Goal: Navigation & Orientation: Find specific page/section

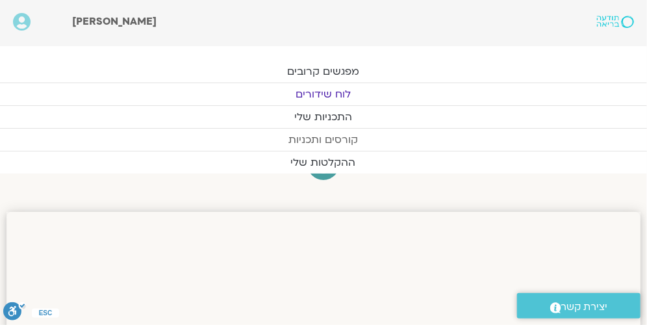
click at [329, 138] on link "קורסים ותכניות" at bounding box center [323, 140] width 647 height 22
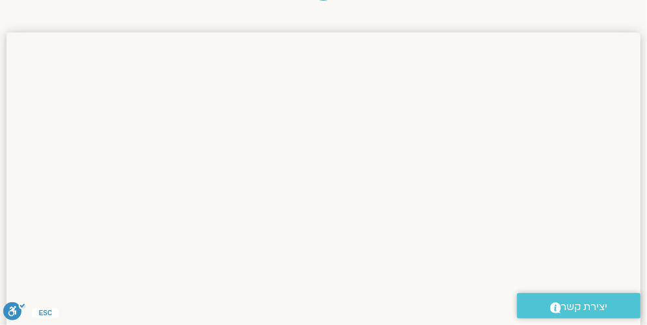
scroll to position [194, 0]
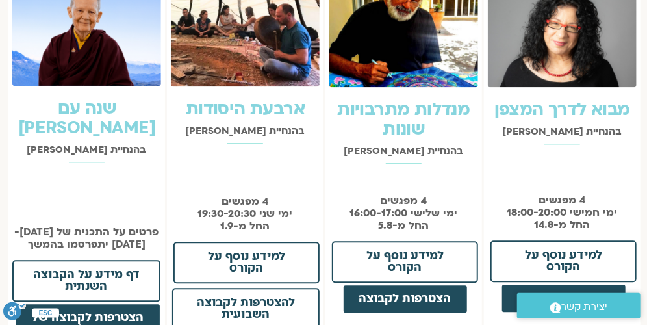
scroll to position [974, 0]
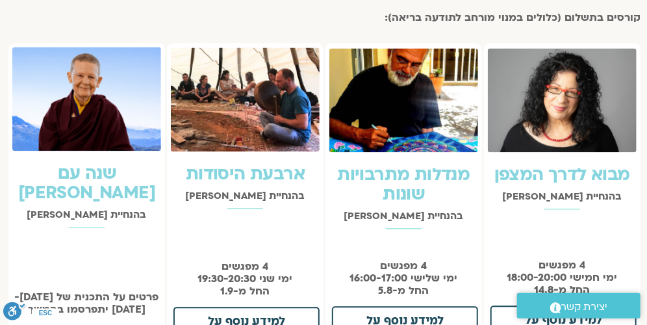
click at [566, 101] on img at bounding box center [562, 100] width 149 height 104
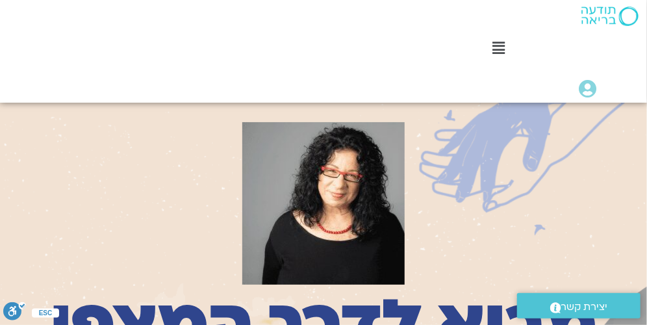
click at [503, 49] on icon at bounding box center [499, 48] width 12 height 14
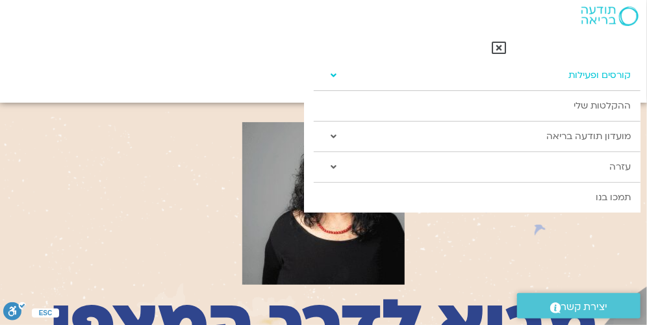
click at [505, 73] on link "קורסים ופעילות" at bounding box center [477, 75] width 327 height 30
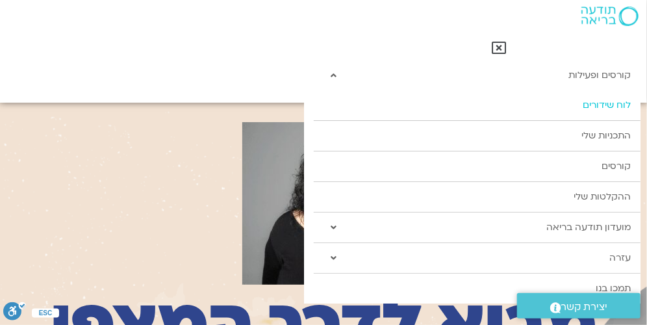
click at [612, 99] on link "לוח שידורים" at bounding box center [477, 105] width 327 height 30
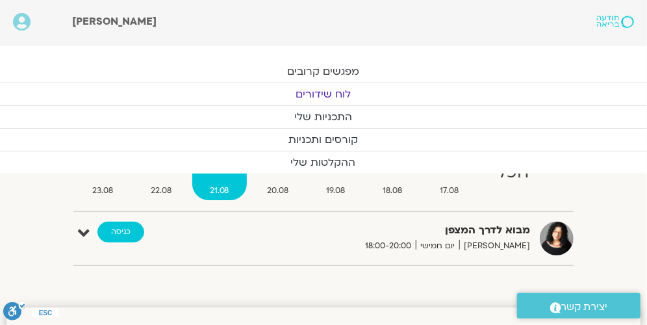
click at [129, 233] on link "כניסה" at bounding box center [120, 232] width 47 height 21
